Goal: Book appointment/travel/reservation

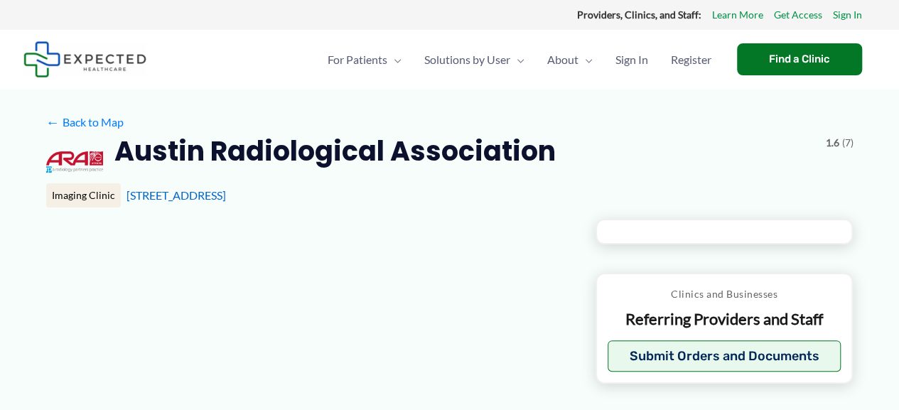
type input "**********"
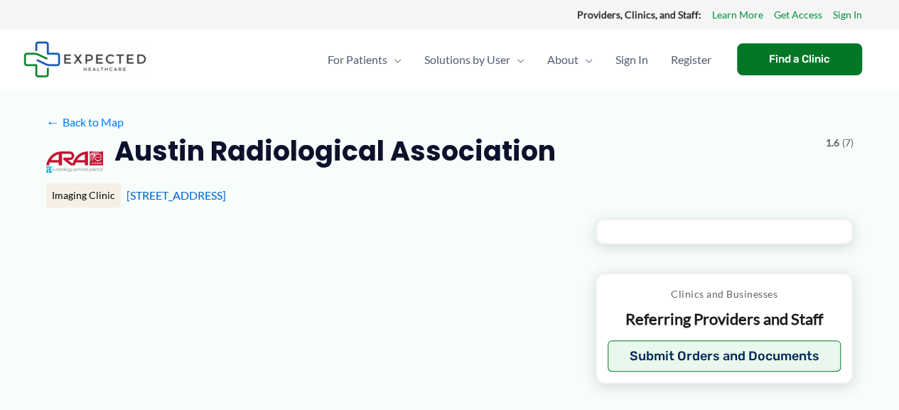
type input "**********"
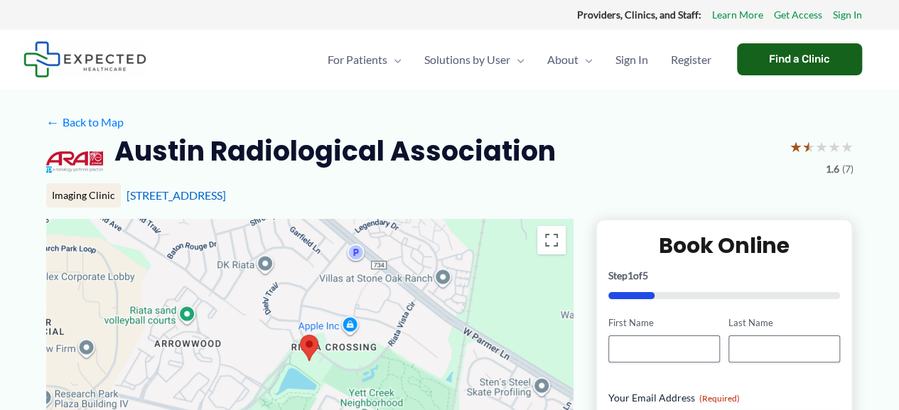
click at [786, 50] on div "Find a Clinic" at bounding box center [799, 59] width 125 height 32
